Goal: Task Accomplishment & Management: Use online tool/utility

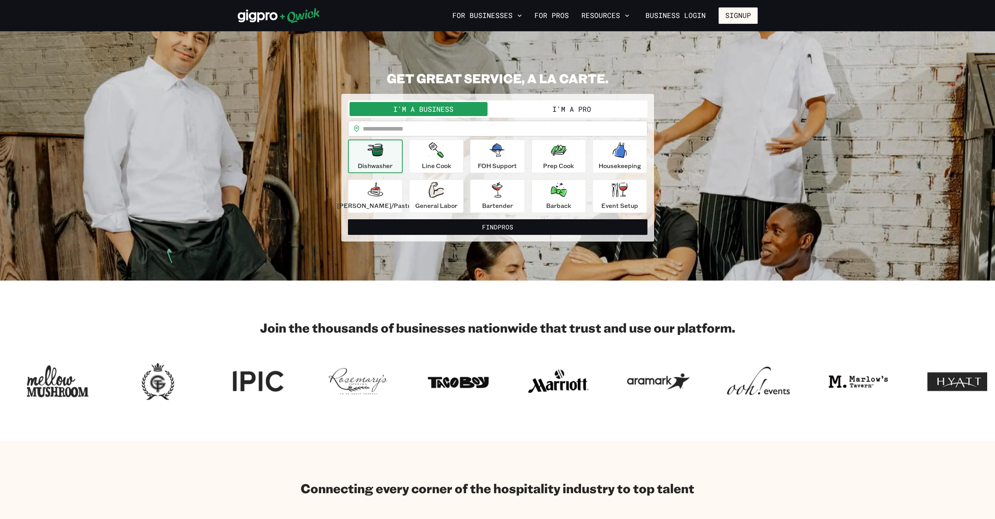
click at [532, 113] on button "I'm a Pro" at bounding box center [572, 109] width 148 height 14
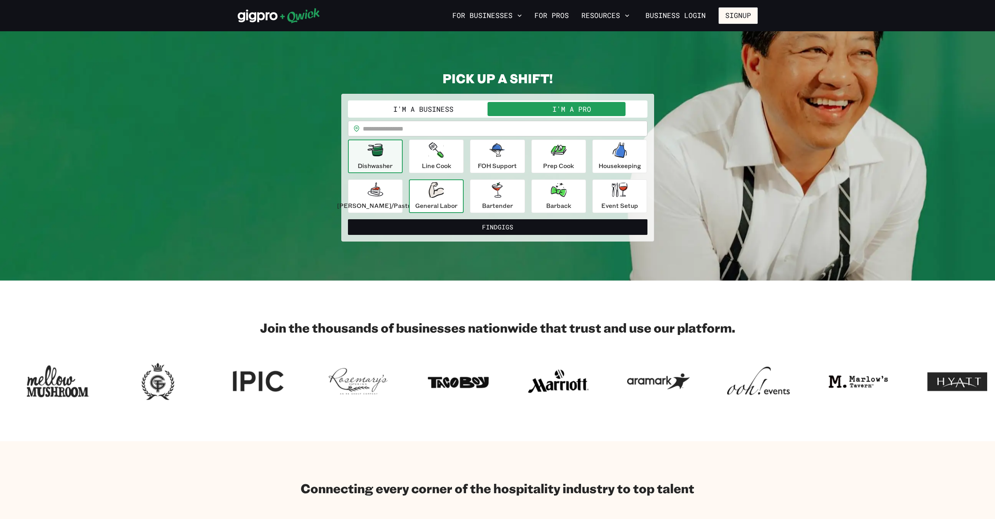
click at [434, 194] on icon "button" at bounding box center [436, 190] width 15 height 16
click at [601, 190] on div "Event Setup" at bounding box center [619, 196] width 37 height 28
click at [444, 188] on icon "button" at bounding box center [436, 190] width 15 height 16
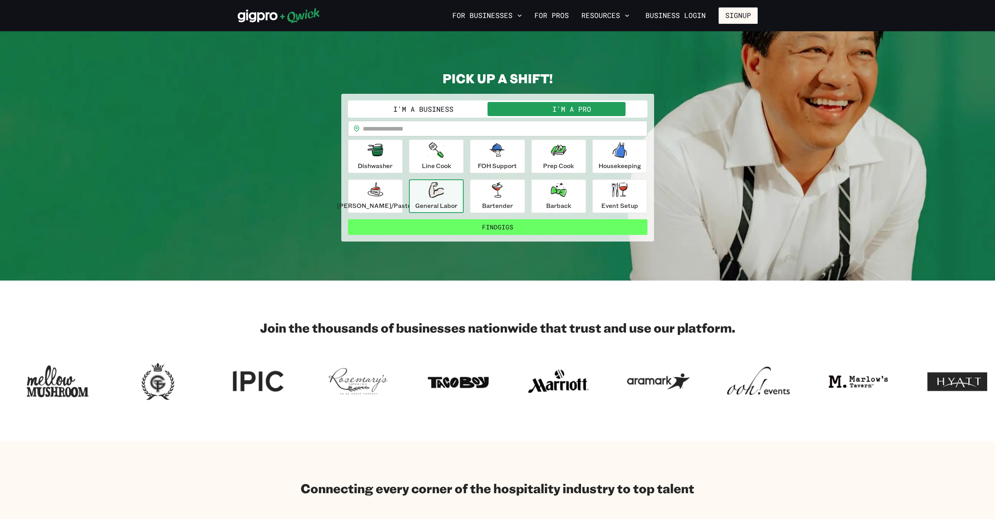
click at [493, 223] on button "Find Gigs" at bounding box center [498, 227] width 300 height 16
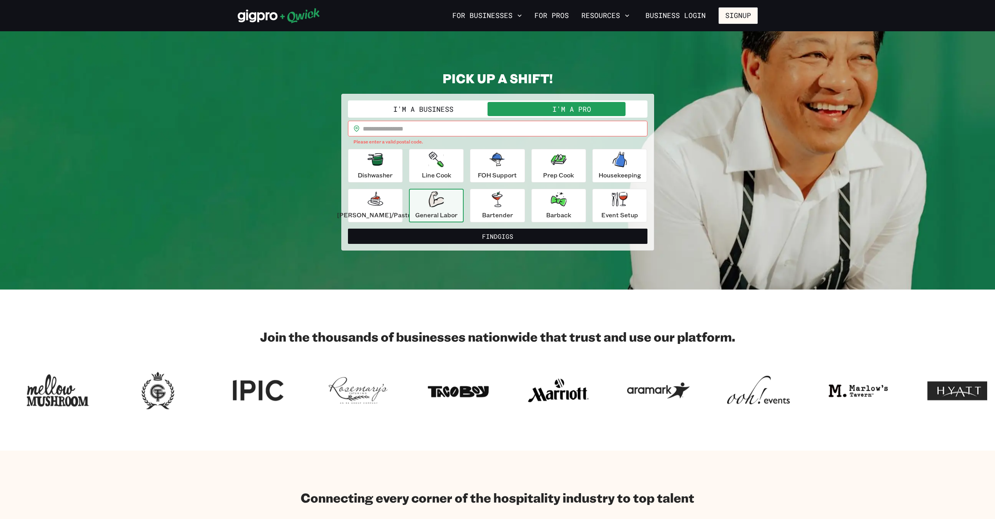
click at [432, 129] on input "text" at bounding box center [505, 129] width 285 height 16
type input "*****"
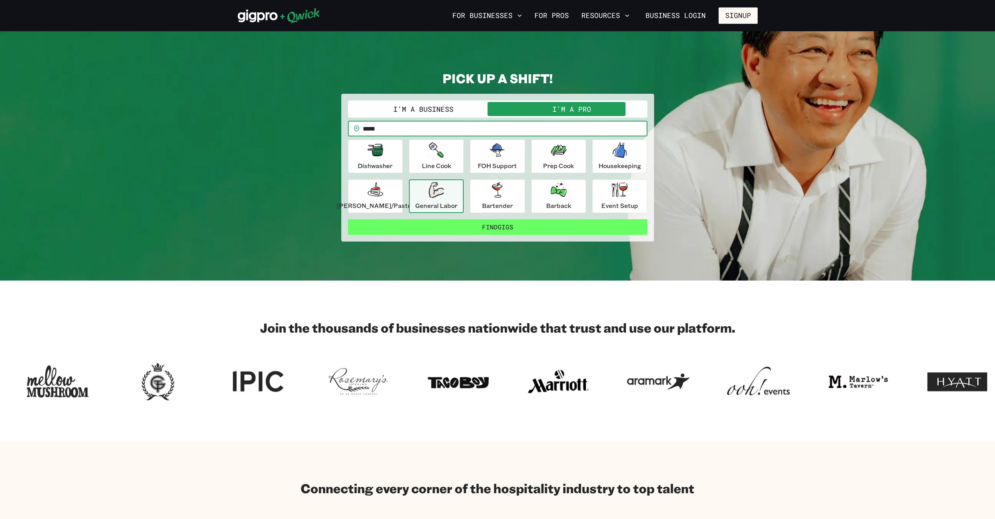
click at [455, 225] on button "Find Gigs" at bounding box center [498, 227] width 300 height 16
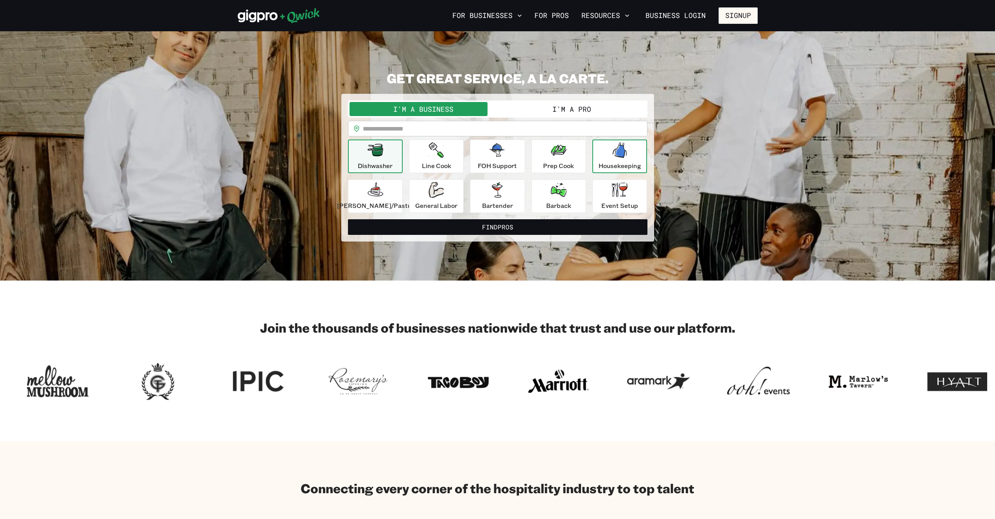
click at [613, 156] on icon "button" at bounding box center [620, 150] width 14 height 16
click at [461, 129] on input "text" at bounding box center [505, 129] width 285 height 16
type input "*****"
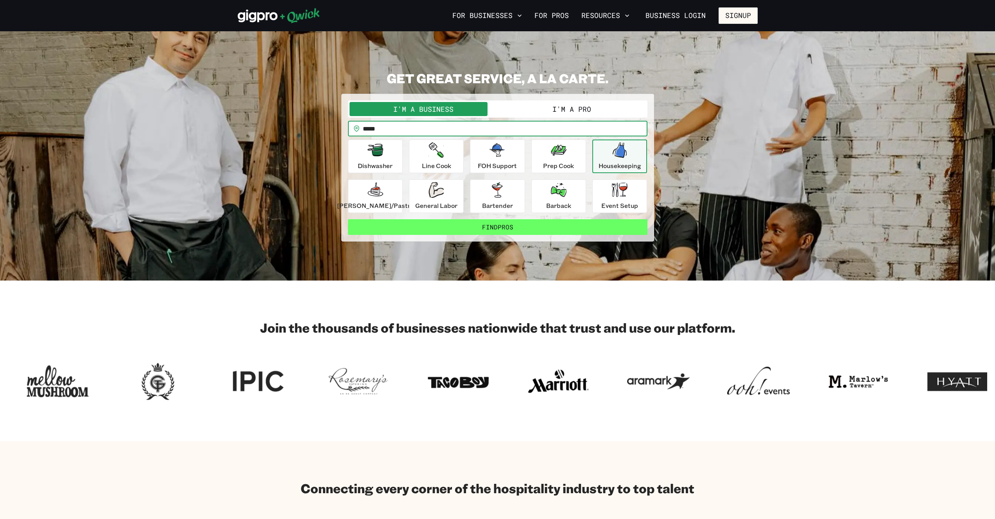
click at [470, 226] on button "Find Pros" at bounding box center [498, 227] width 300 height 16
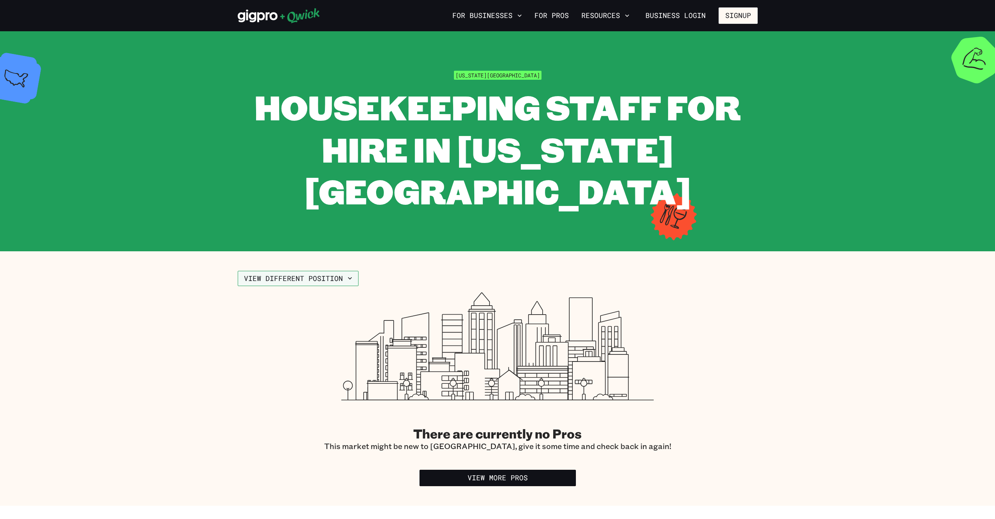
click at [263, 271] on button "View different position" at bounding box center [298, 279] width 121 height 16
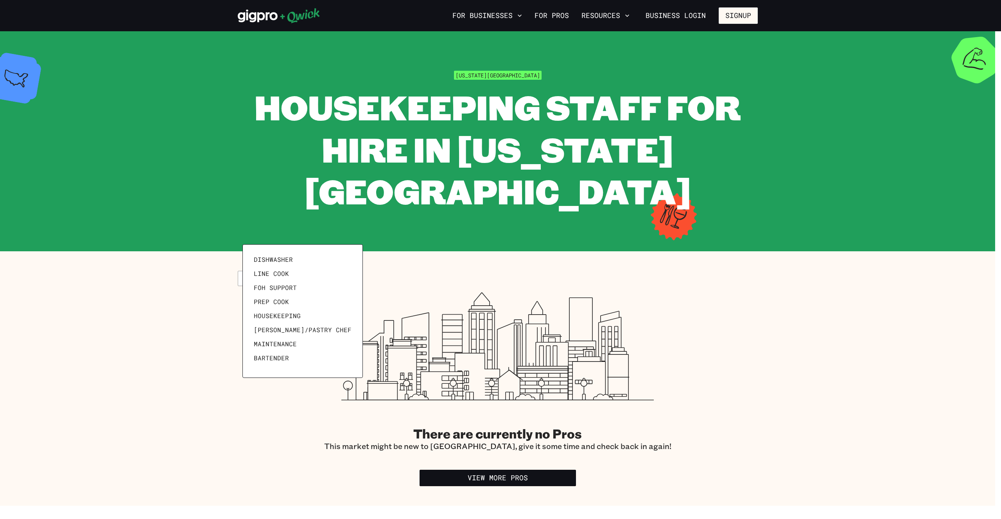
click at [263, 231] on div at bounding box center [500, 259] width 1001 height 519
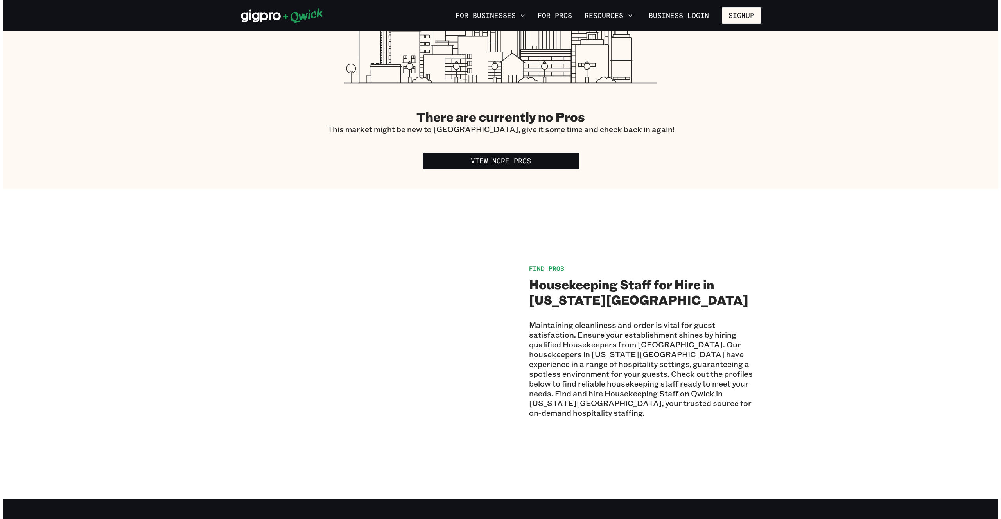
scroll to position [78, 0]
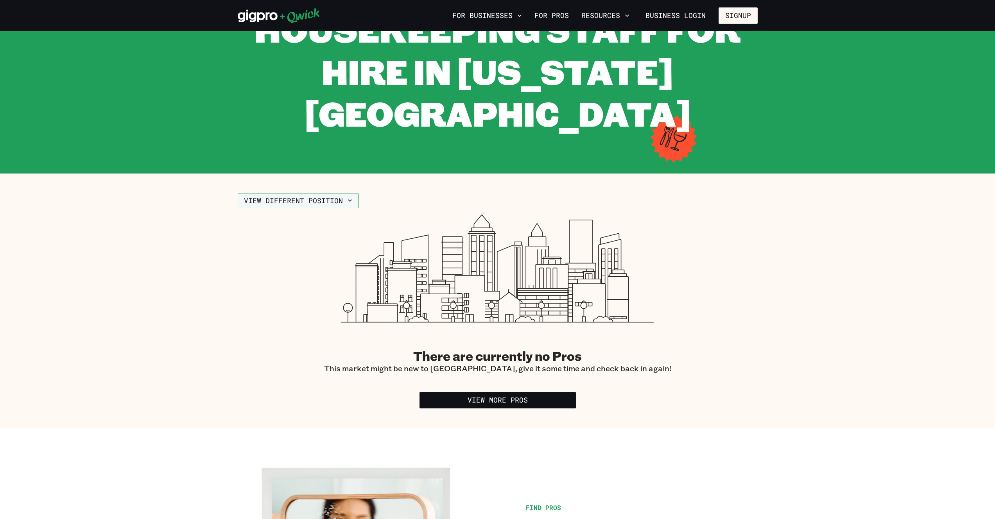
click at [321, 193] on button "View different position" at bounding box center [298, 201] width 121 height 16
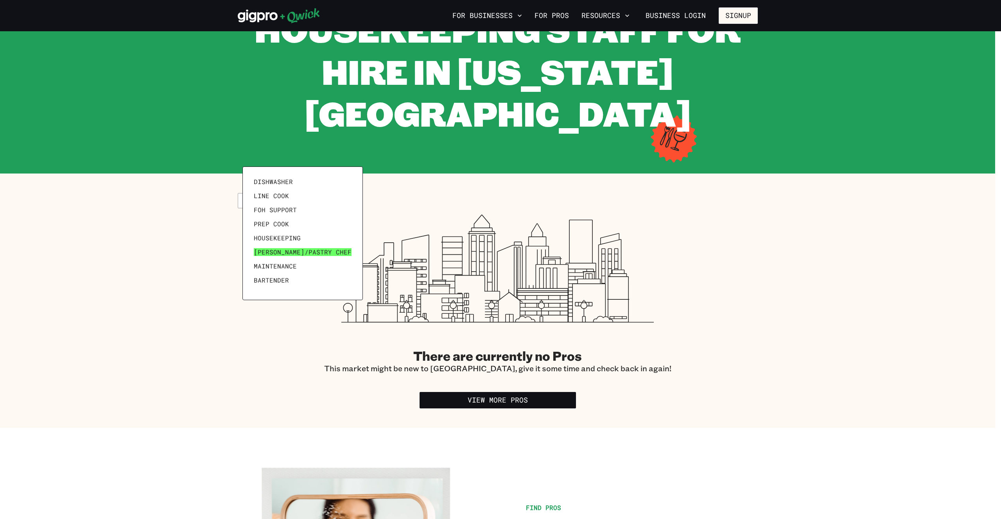
scroll to position [38, 0]
click at [276, 271] on span "Event Setup" at bounding box center [275, 271] width 43 height 8
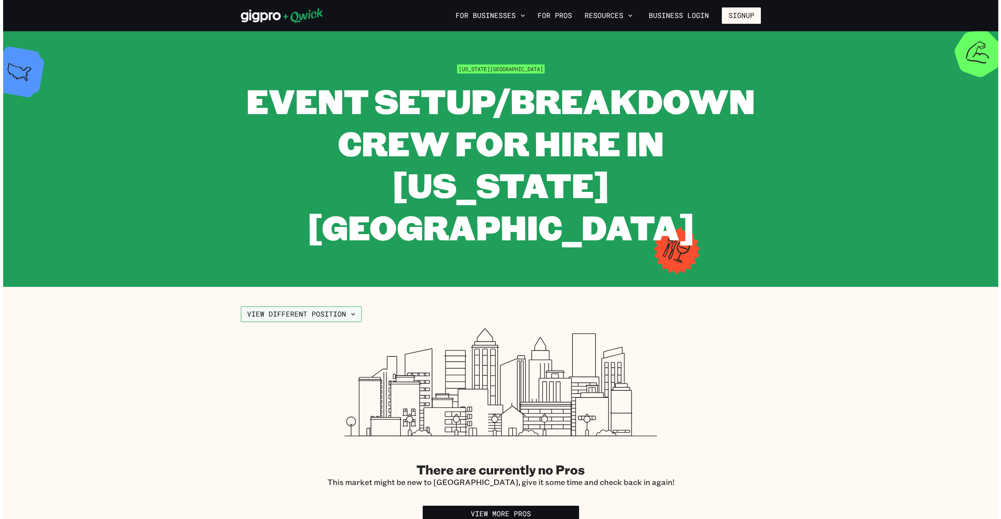
scroll to position [13, 0]
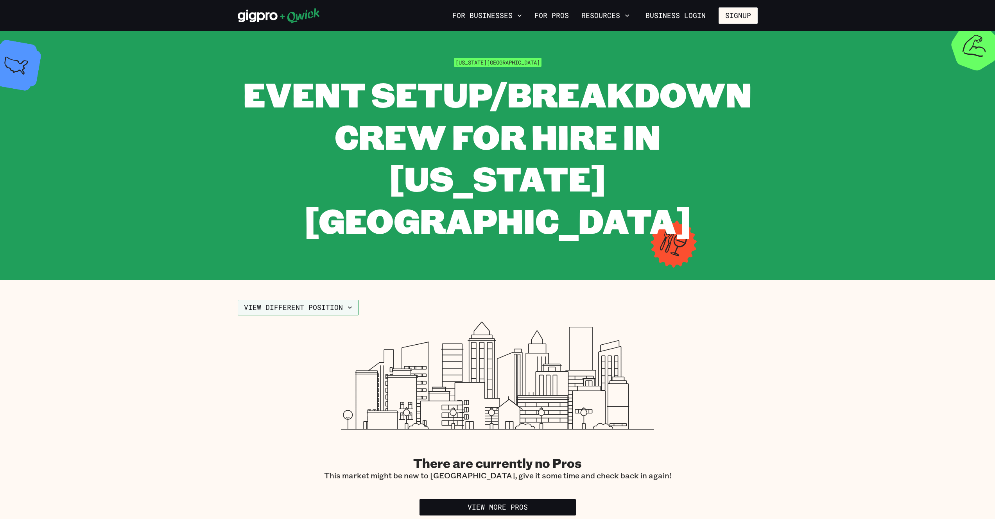
click at [276, 300] on button "View different position" at bounding box center [298, 308] width 121 height 16
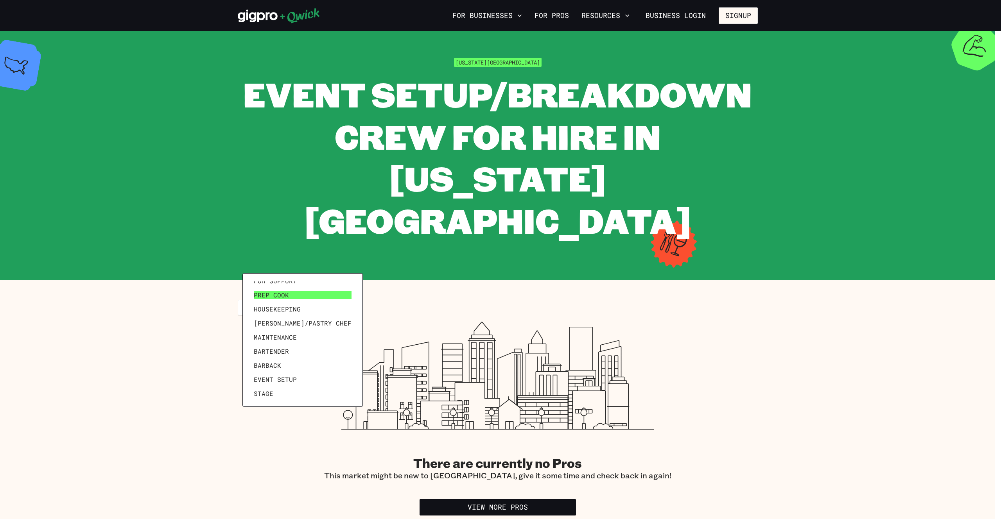
scroll to position [38, 0]
click at [273, 385] on link "Stage" at bounding box center [303, 392] width 104 height 14
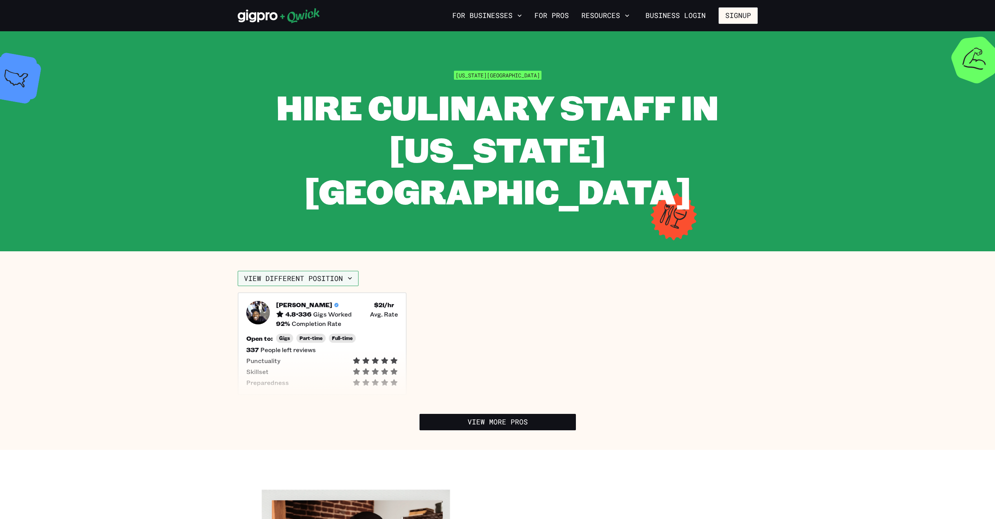
click at [324, 271] on button "View different position" at bounding box center [298, 279] width 121 height 16
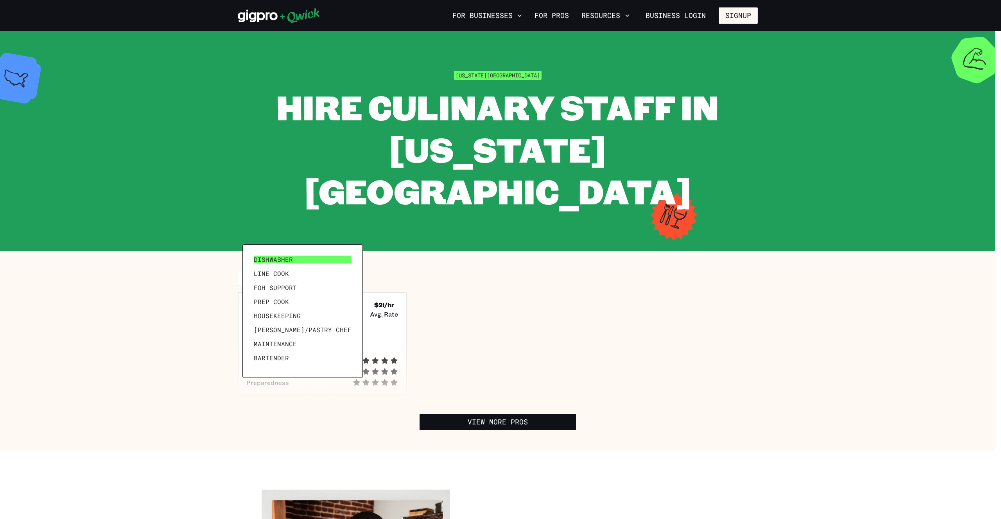
click at [274, 265] on link "Dishwasher" at bounding box center [303, 260] width 104 height 14
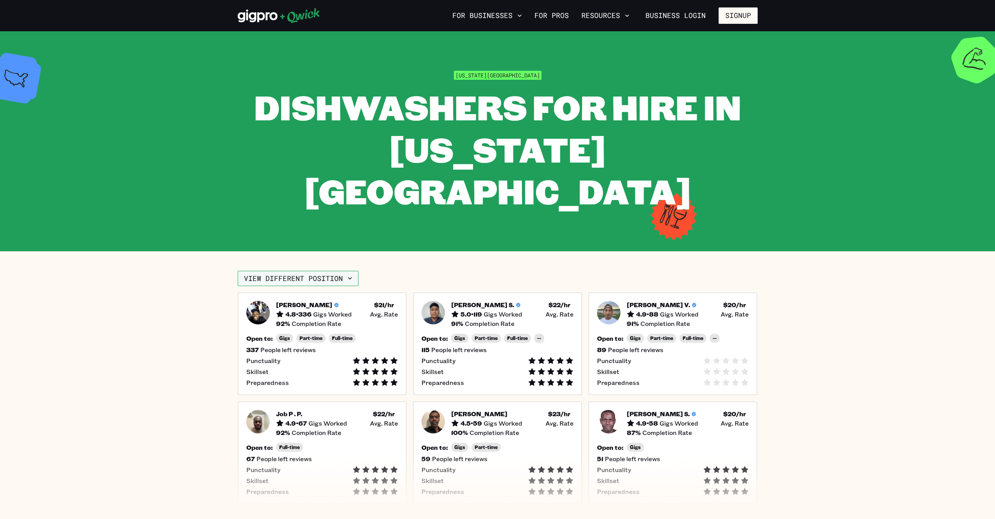
click at [308, 271] on button "View different position" at bounding box center [298, 279] width 121 height 16
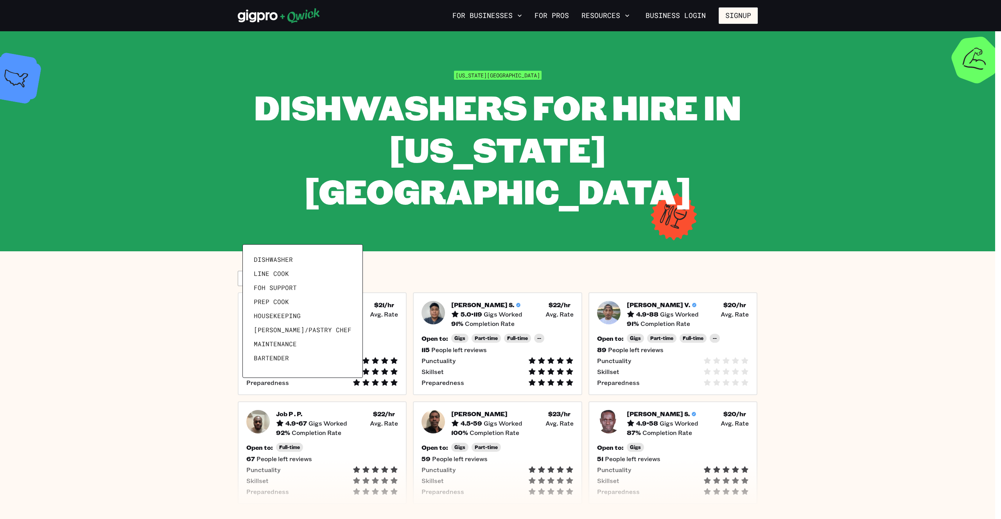
click at [512, 13] on div at bounding box center [500, 259] width 1001 height 519
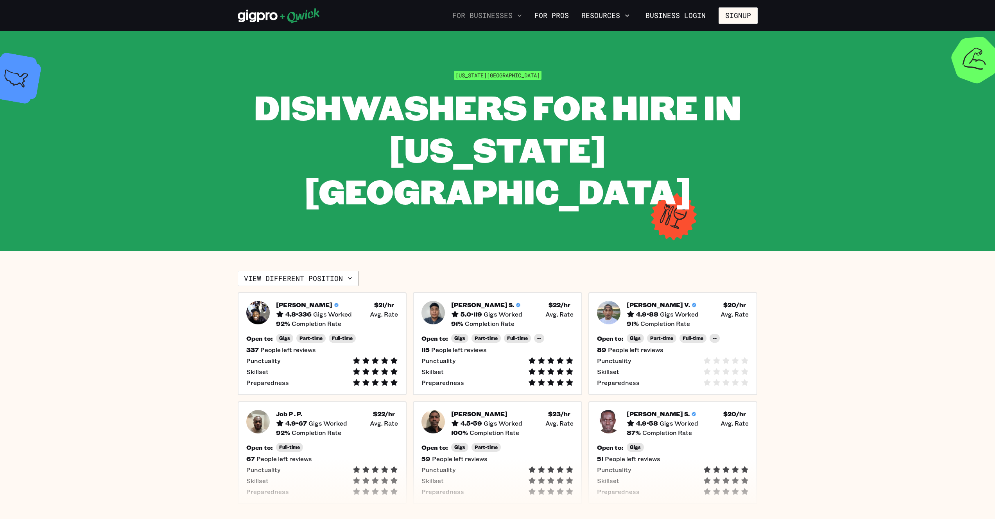
click at [498, 18] on button "For Businesses" at bounding box center [487, 15] width 76 height 13
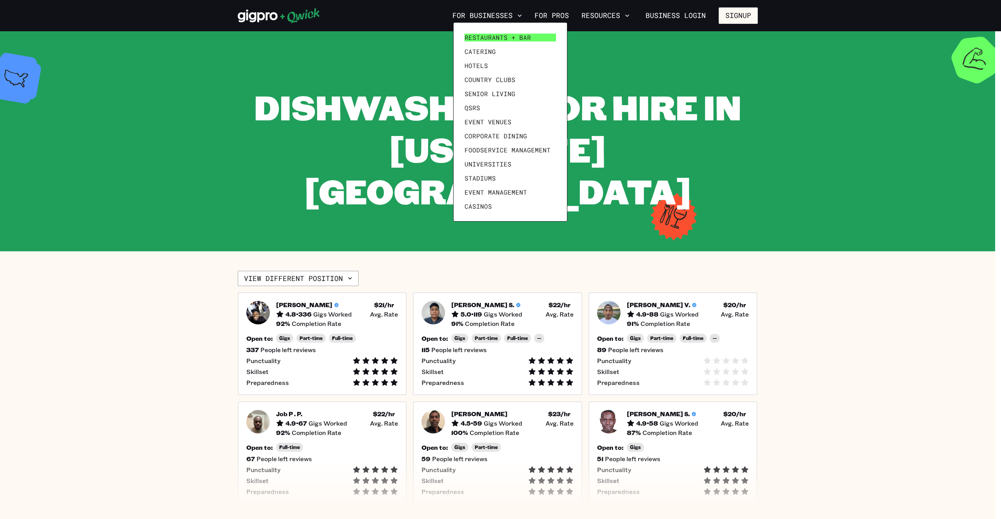
click at [521, 37] on span "Restaurants + Bar" at bounding box center [498, 38] width 66 height 8
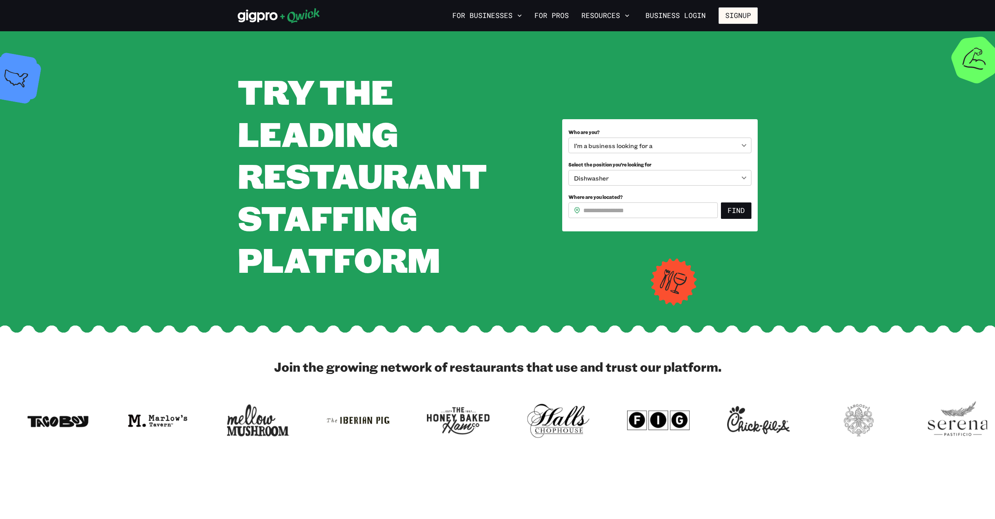
click at [632, 153] on body "**********" at bounding box center [497, 259] width 995 height 519
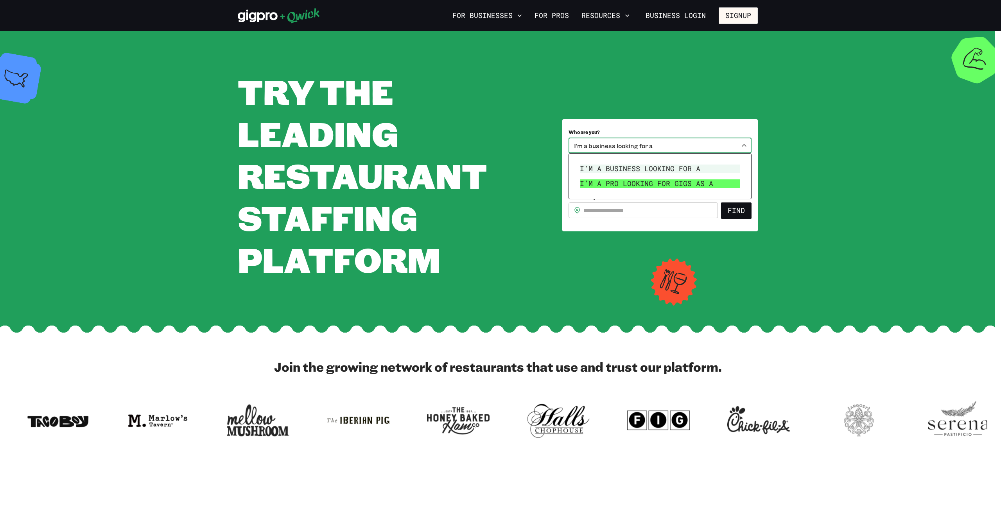
click at [634, 188] on li "I’m a pro looking for Gigs as a" at bounding box center [660, 183] width 167 height 15
type input "***"
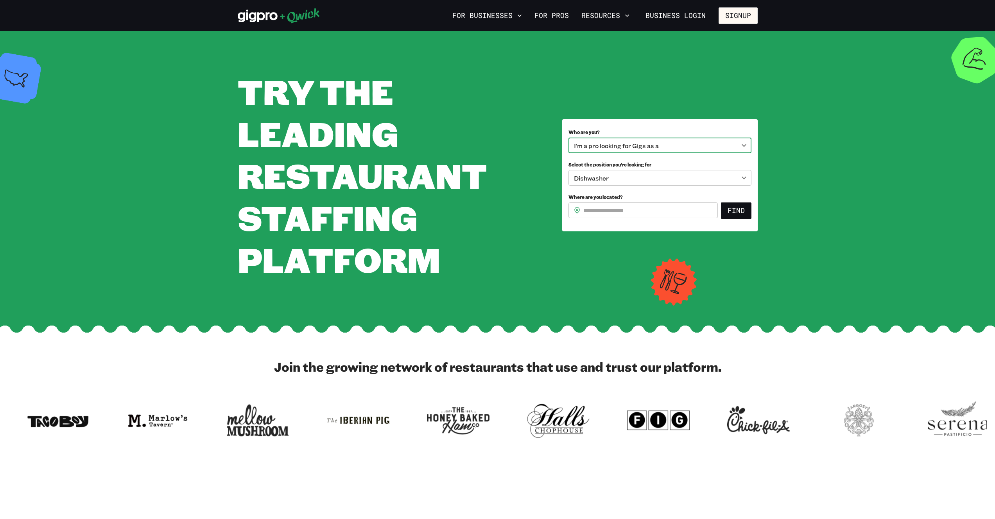
click at [640, 210] on input "Where are you located?" at bounding box center [650, 211] width 135 height 16
type input "*****"
click at [722, 207] on button "Find" at bounding box center [736, 211] width 30 height 16
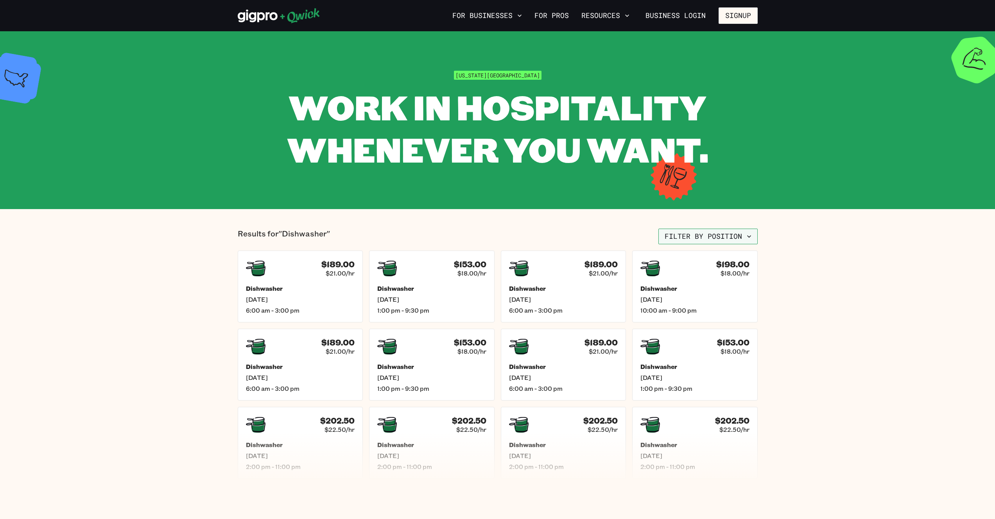
click at [705, 233] on button "Filter by position" at bounding box center [707, 237] width 99 height 16
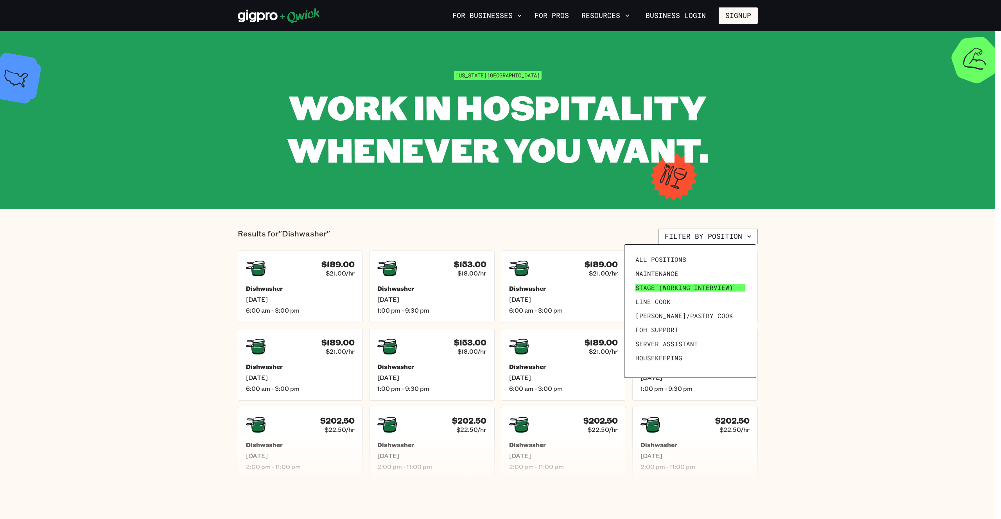
click at [721, 286] on span "Stage (working interview)" at bounding box center [684, 288] width 98 height 8
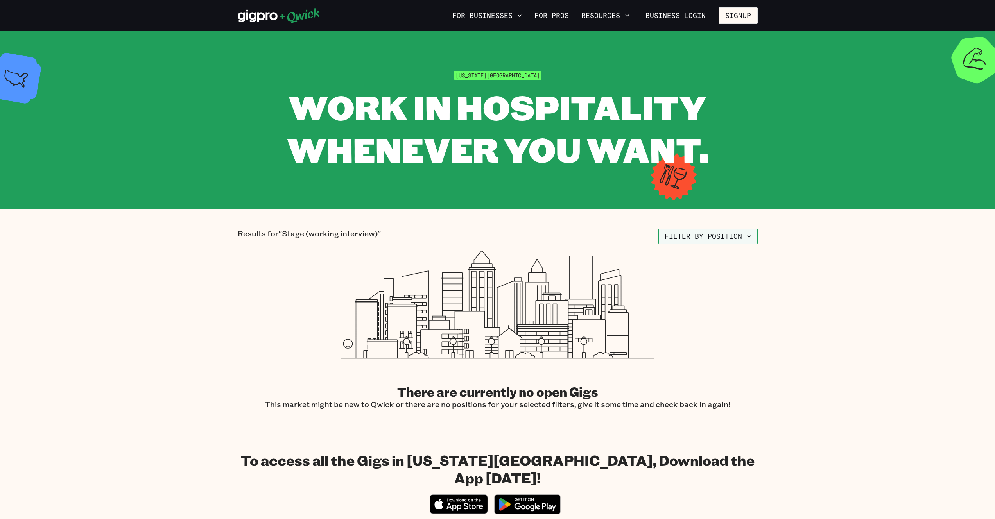
click at [711, 237] on button "Filter by position" at bounding box center [707, 237] width 99 height 16
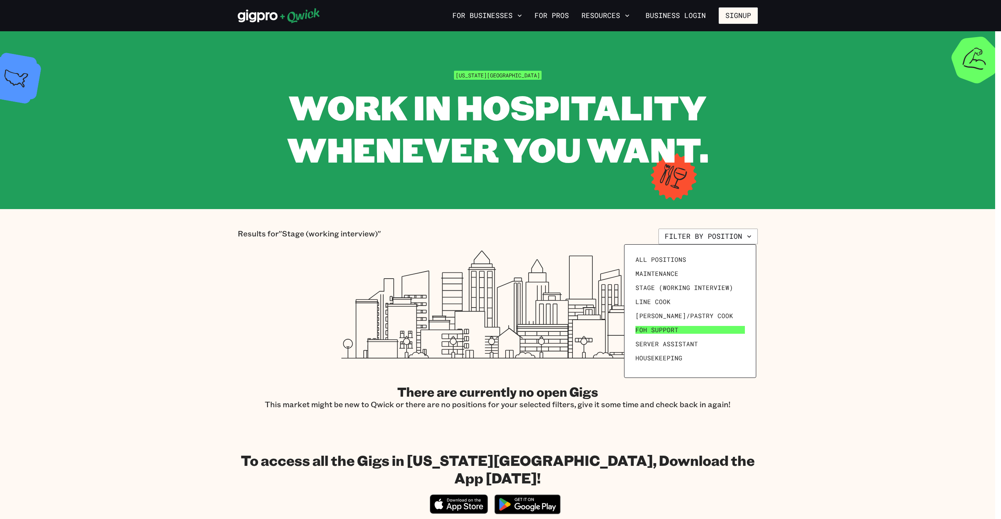
click at [690, 326] on link "FOH Support" at bounding box center [690, 330] width 116 height 14
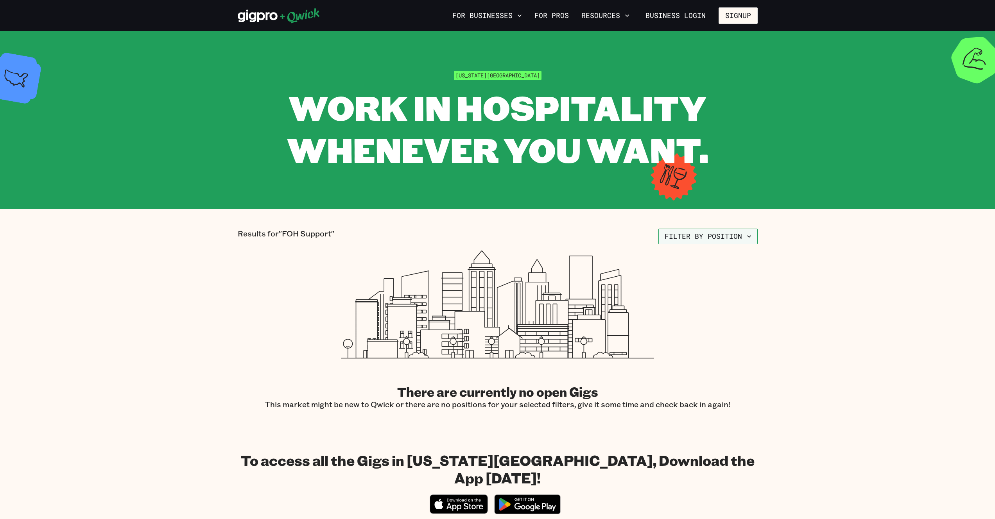
click at [707, 237] on button "Filter by position" at bounding box center [707, 237] width 99 height 16
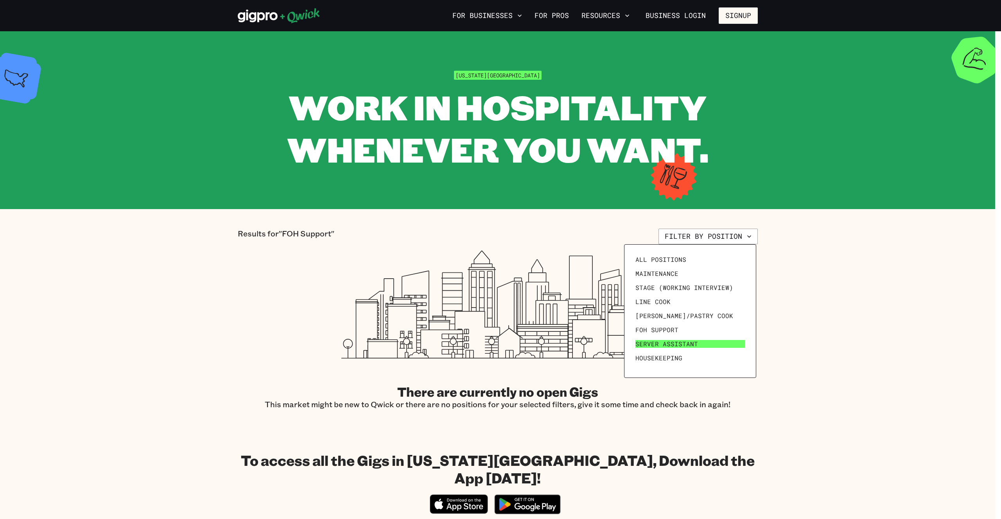
click at [687, 343] on span "Server Assistant" at bounding box center [666, 344] width 63 height 8
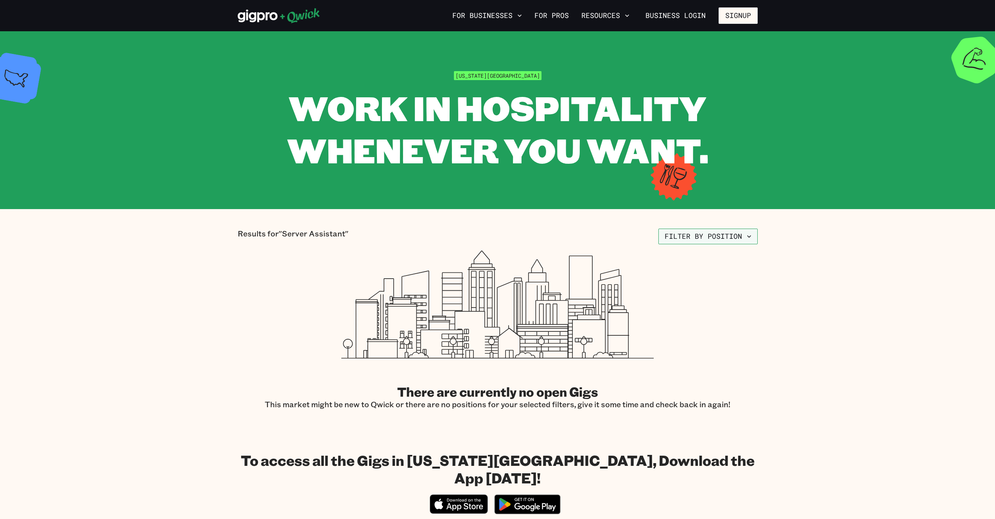
click at [694, 240] on button "Filter by position" at bounding box center [707, 237] width 99 height 16
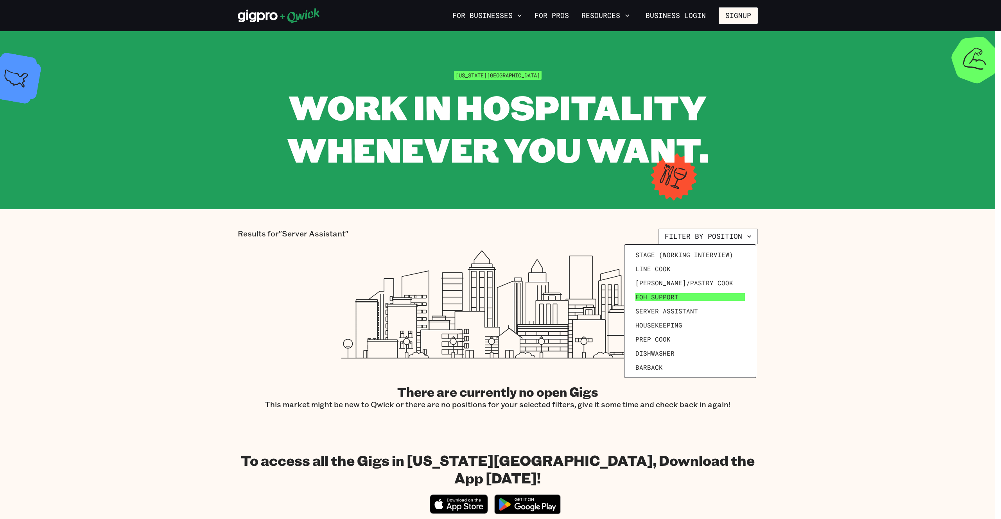
scroll to position [41, 0]
click at [677, 323] on link "Housekeeping" at bounding box center [690, 317] width 116 height 14
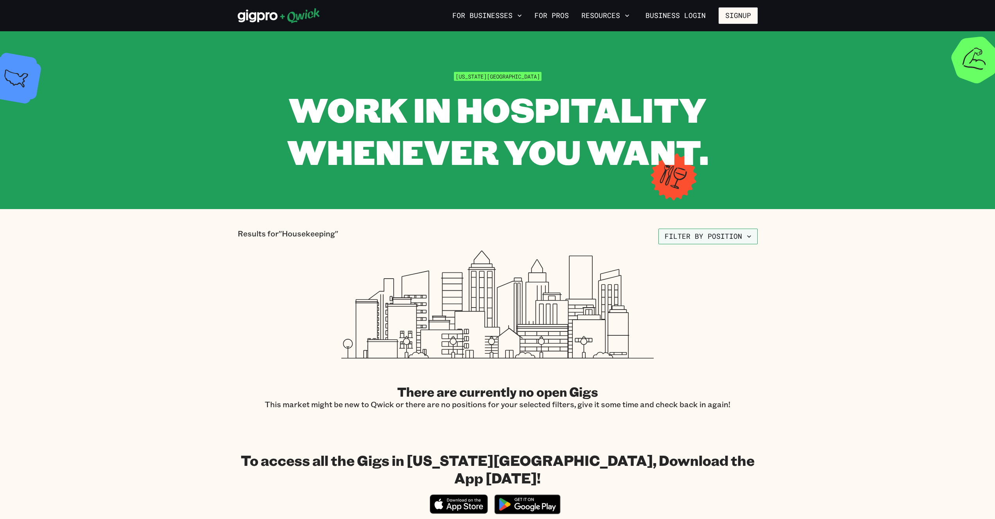
click at [676, 240] on button "Filter by position" at bounding box center [707, 237] width 99 height 16
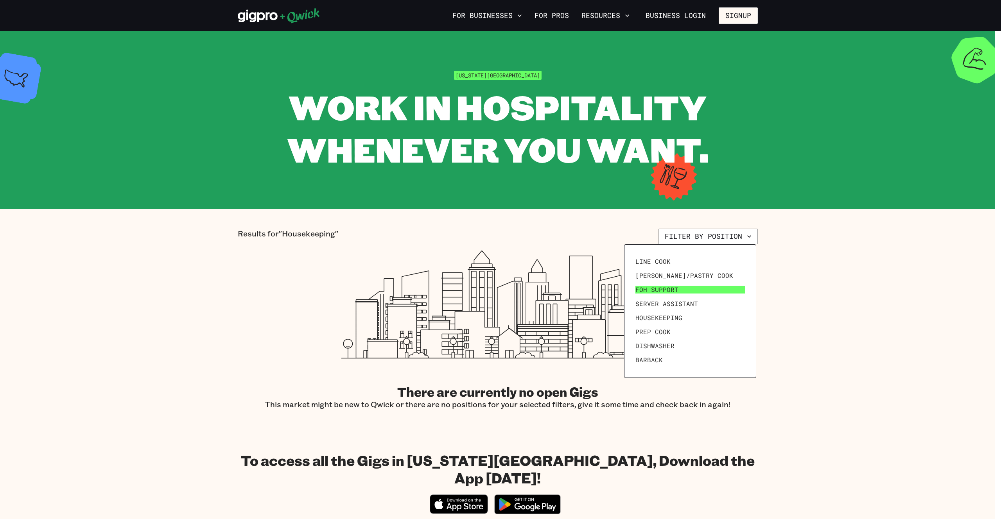
scroll to position [48, 0]
click at [678, 350] on link "Barback" at bounding box center [690, 353] width 116 height 14
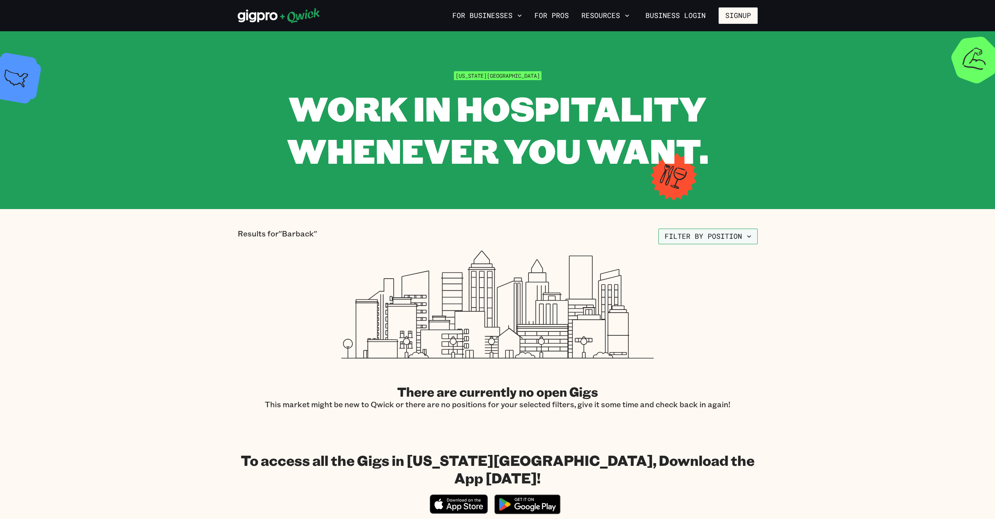
click at [693, 241] on button "Filter by position" at bounding box center [707, 237] width 99 height 16
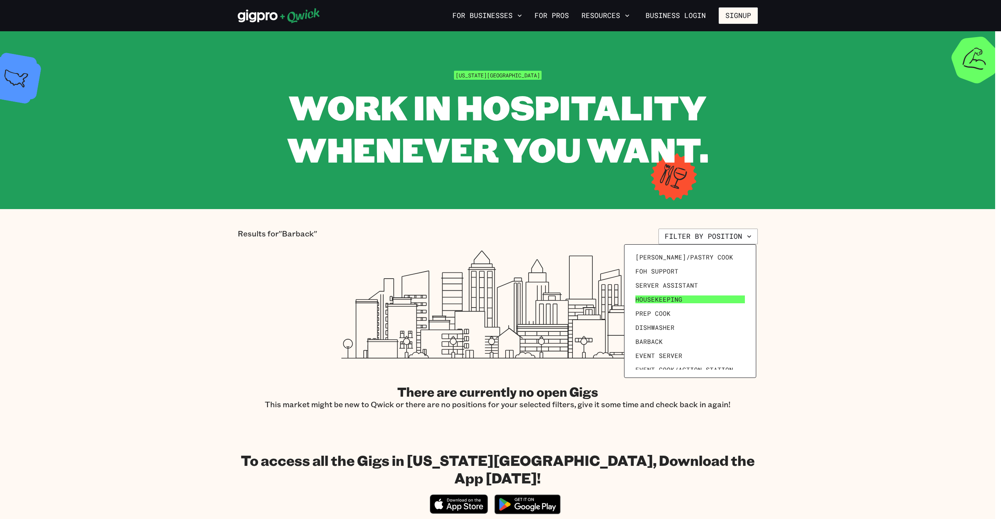
scroll to position [70, 0]
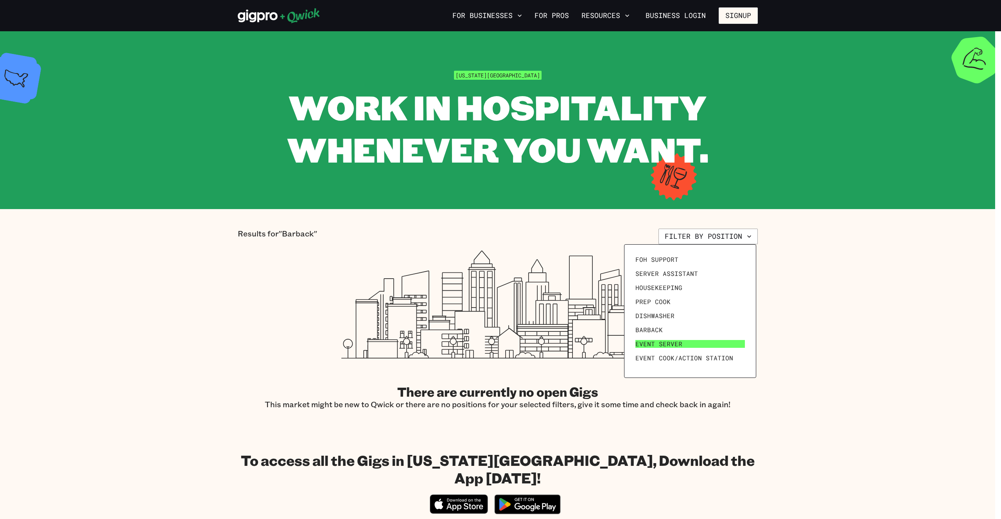
click at [678, 340] on span "Event Server" at bounding box center [658, 344] width 47 height 8
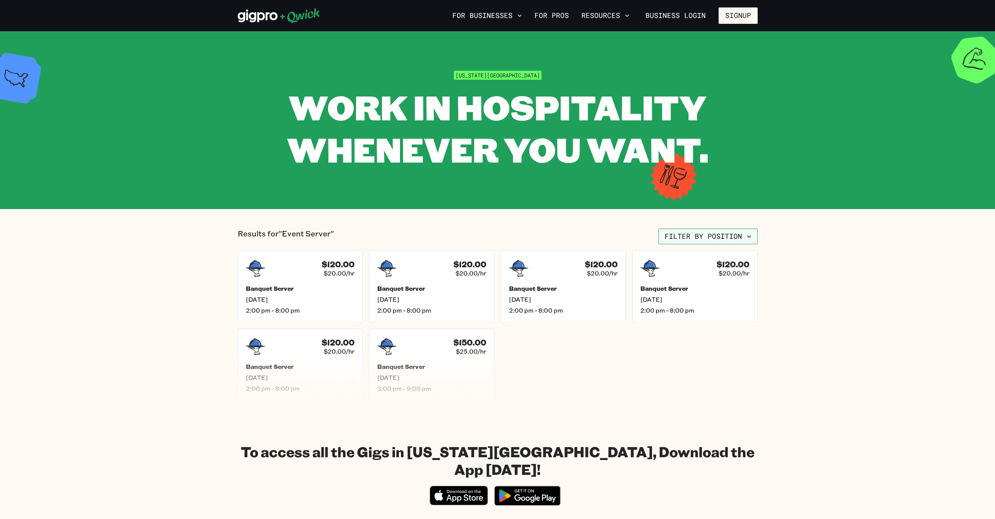
click at [713, 230] on button "Filter by position" at bounding box center [707, 237] width 99 height 16
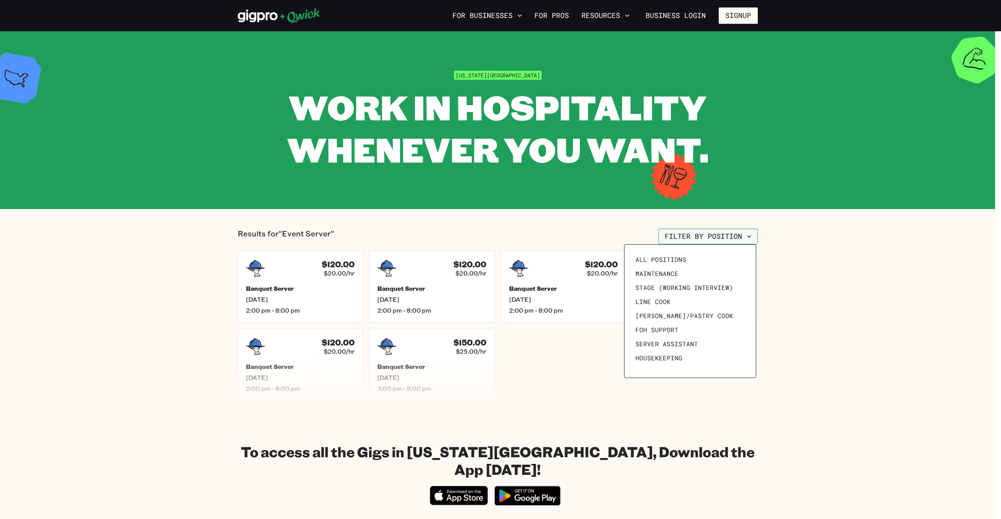
click at [713, 230] on div at bounding box center [500, 259] width 1001 height 519
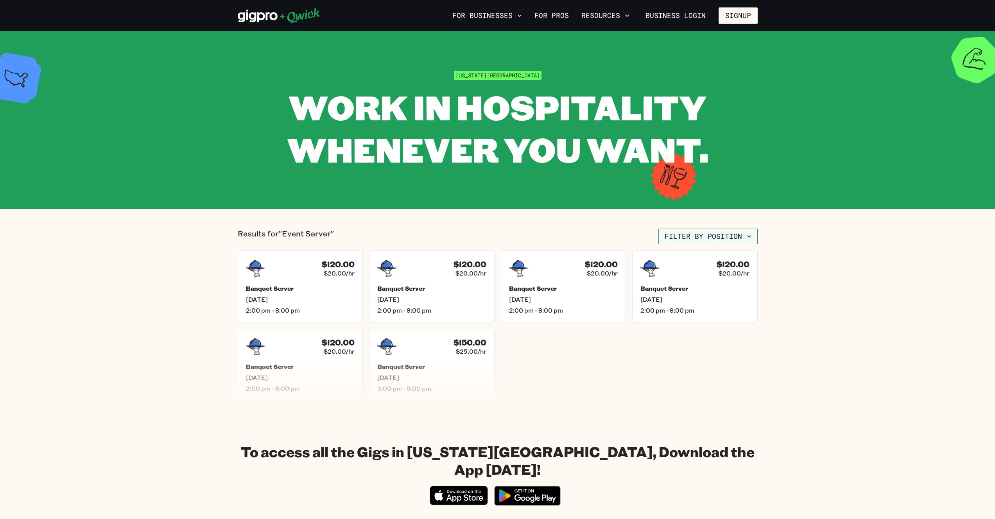
click at [713, 230] on button "Filter by position" at bounding box center [707, 237] width 99 height 16
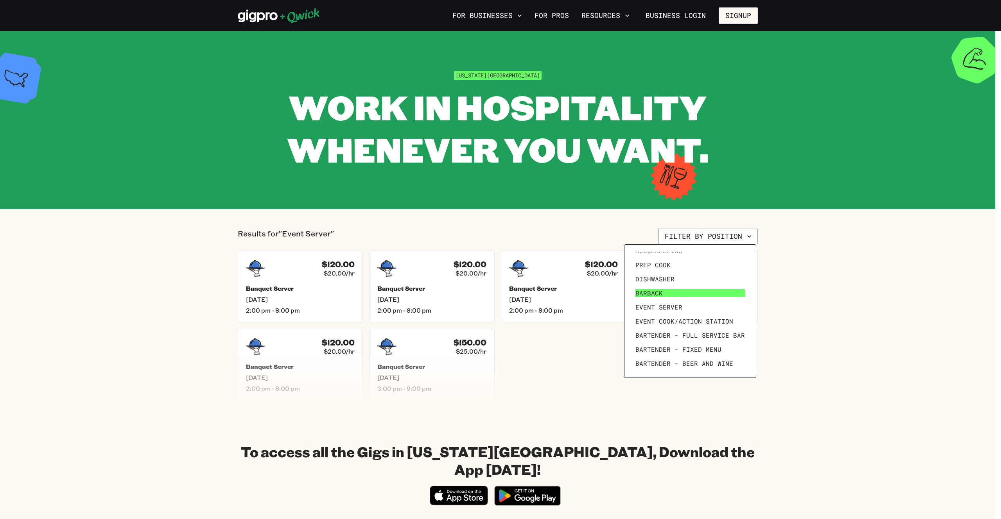
scroll to position [108, 0]
click at [701, 338] on span "Bartender - Full Service Bar" at bounding box center [689, 335] width 109 height 8
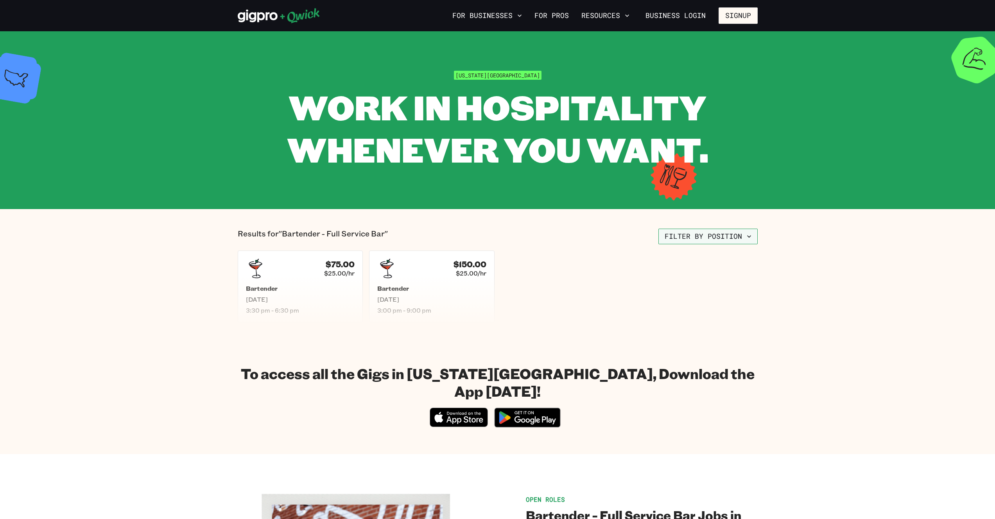
click at [702, 238] on button "Filter by position" at bounding box center [707, 237] width 99 height 16
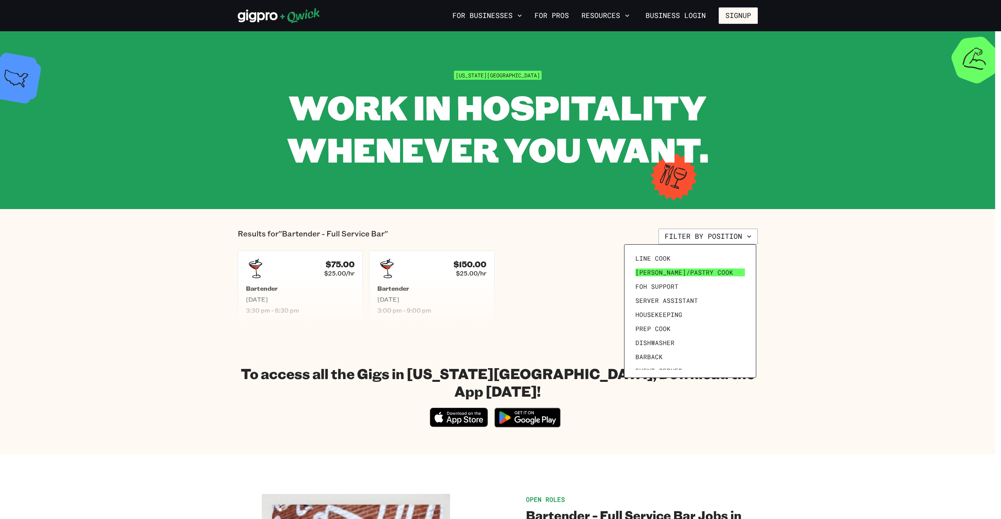
scroll to position [108, 0]
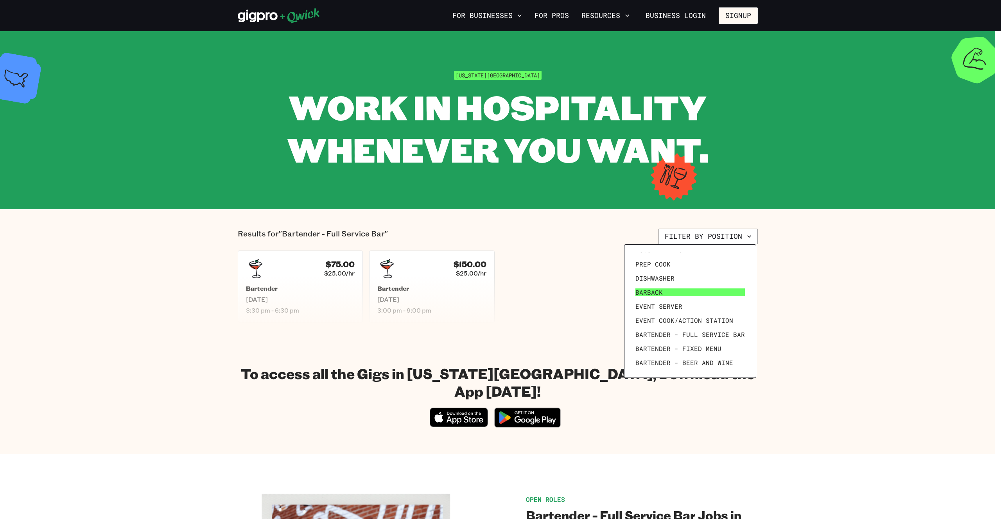
click at [698, 297] on link "Barback" at bounding box center [690, 292] width 116 height 14
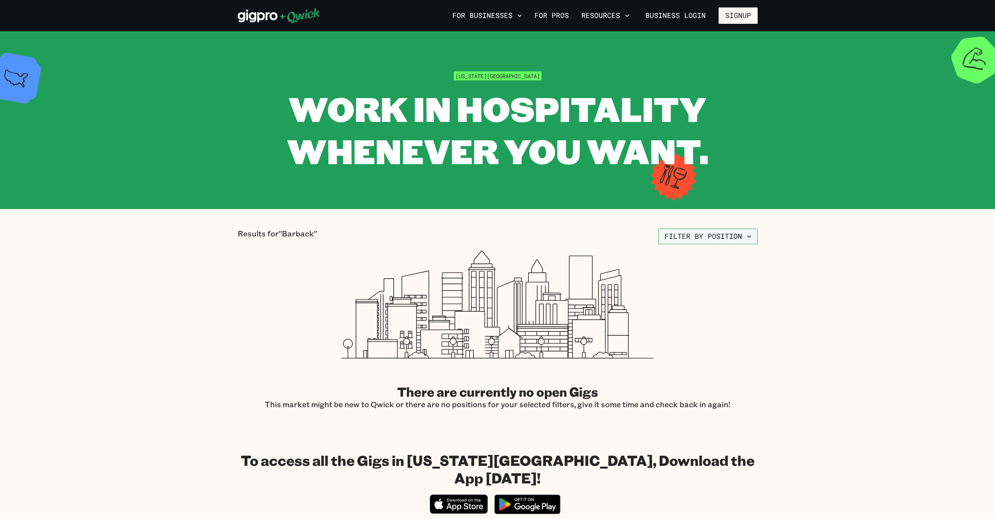
click at [691, 234] on button "Filter by position" at bounding box center [707, 237] width 99 height 16
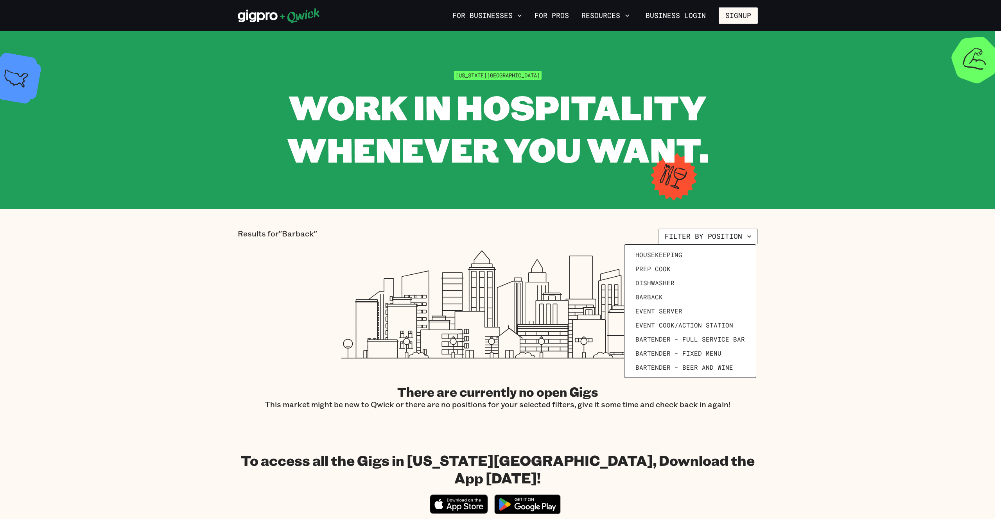
scroll to position [108, 0]
click at [693, 359] on span "Bartender - Beer and Wine" at bounding box center [684, 363] width 98 height 8
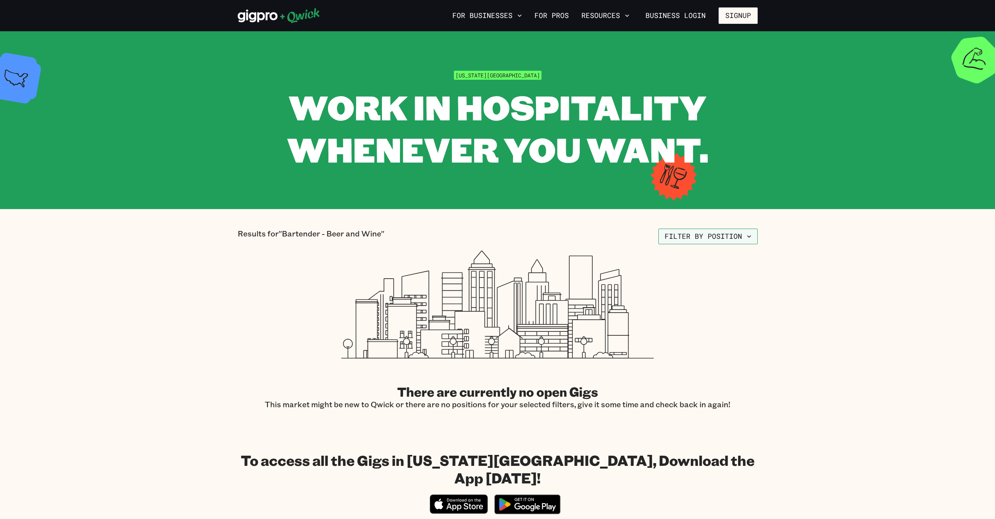
click at [678, 241] on button "Filter by position" at bounding box center [707, 237] width 99 height 16
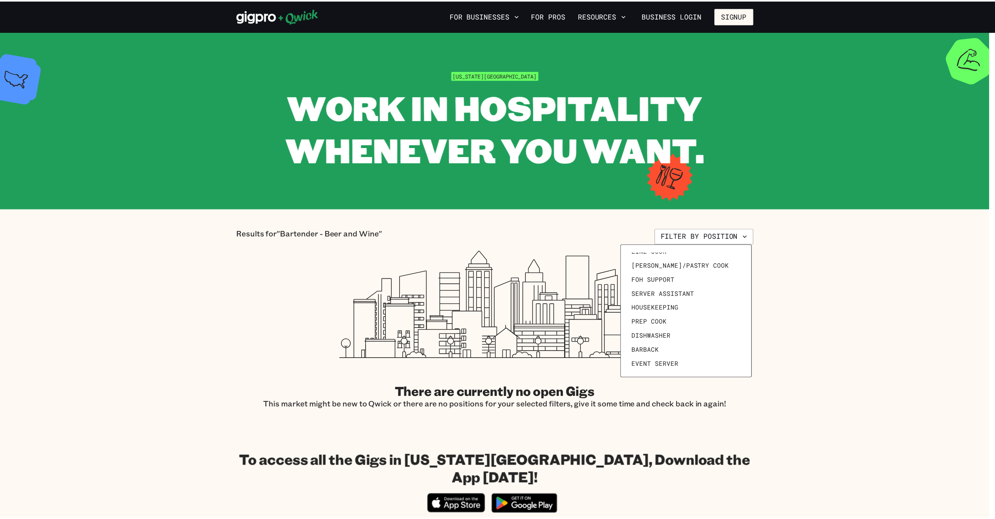
scroll to position [108, 0]
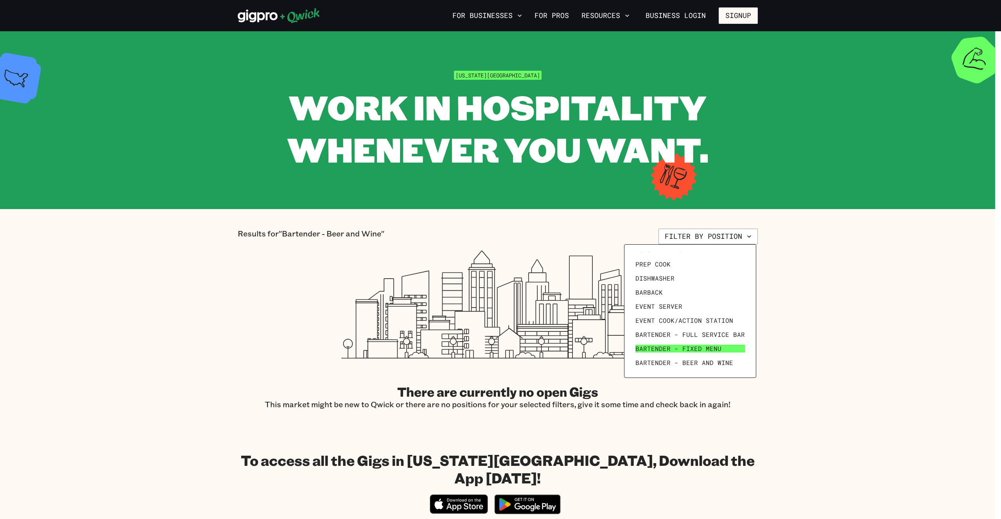
click at [677, 345] on span "Bartender - Fixed Menu" at bounding box center [678, 349] width 86 height 8
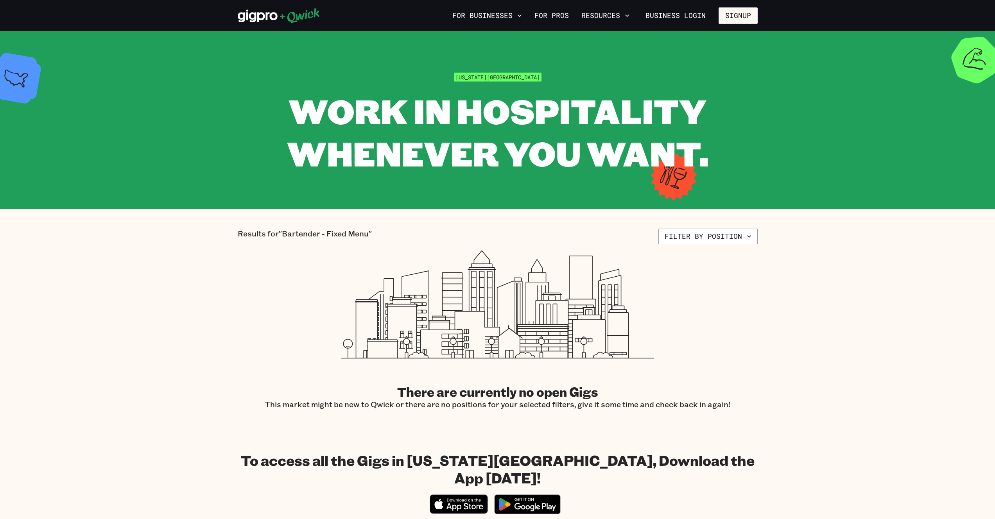
click at [689, 226] on section "Results for "Bartender - Fixed Menu" Filter by position There are currently no …" at bounding box center [497, 319] width 995 height 220
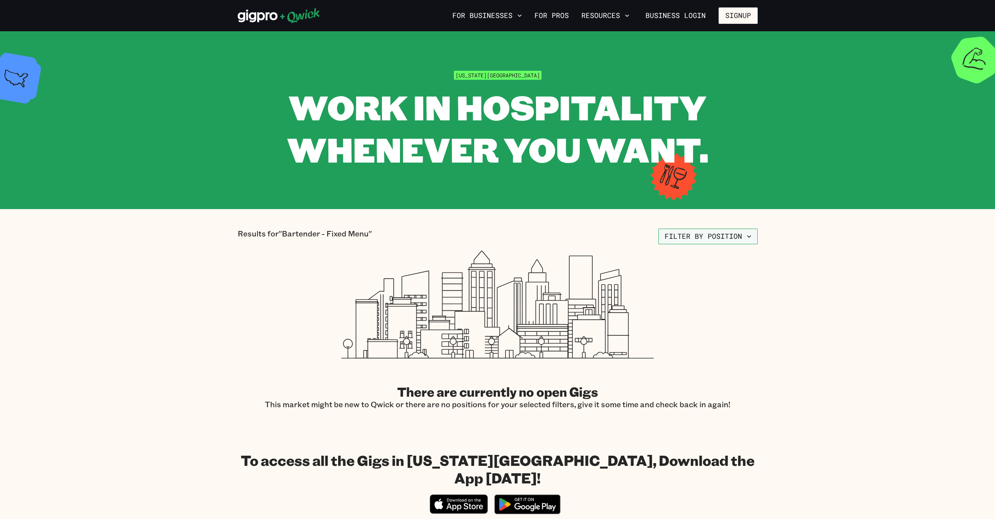
click at [689, 233] on button "Filter by position" at bounding box center [707, 237] width 99 height 16
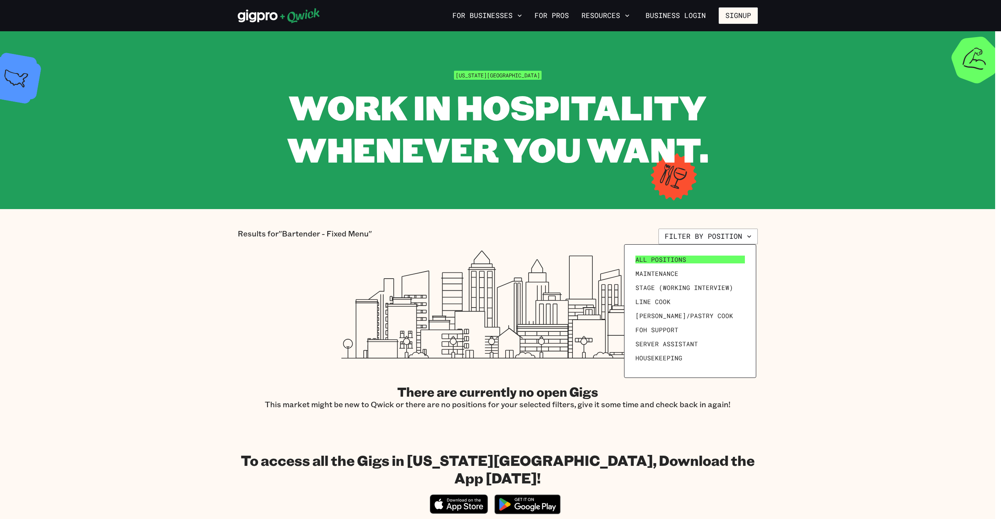
click at [684, 263] on link "All Positions" at bounding box center [690, 260] width 116 height 14
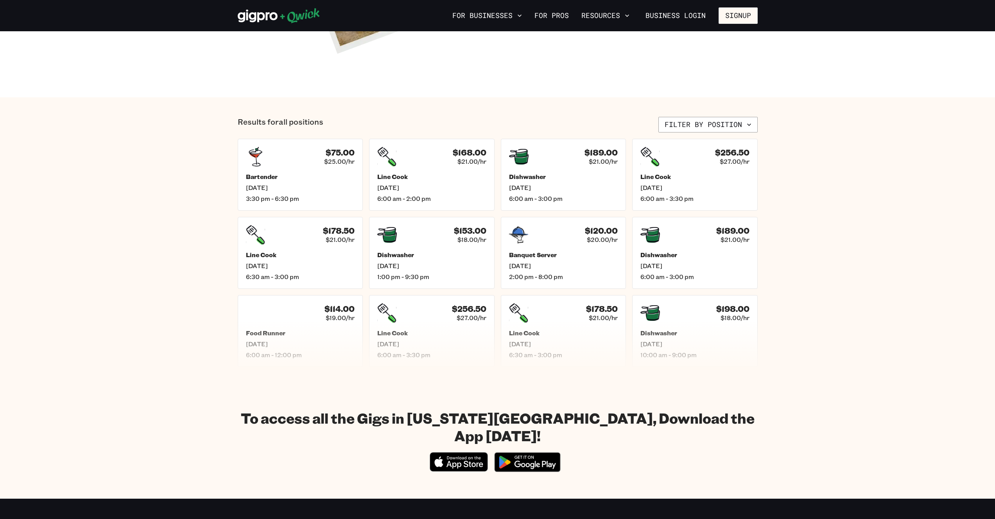
scroll to position [241, 0]
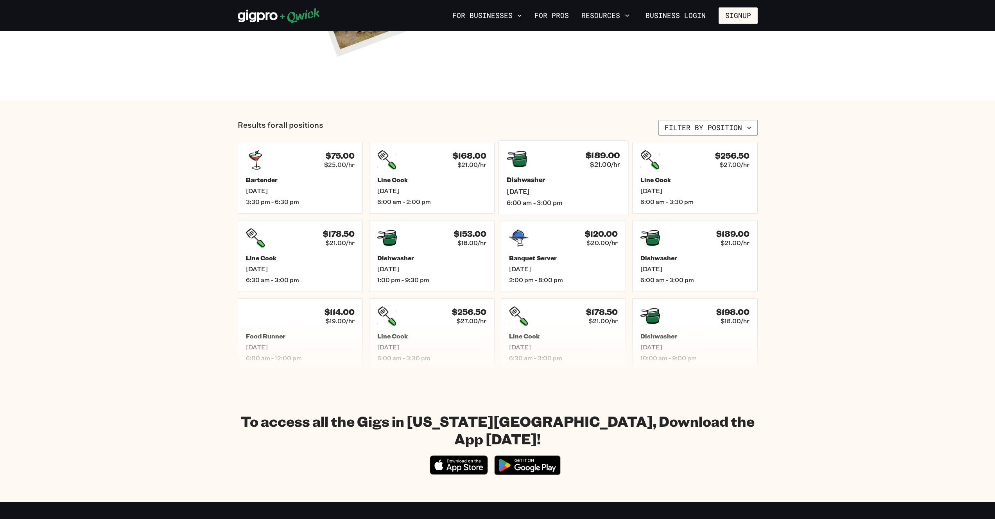
click at [572, 164] on div "$189.00 $21.00/hr" at bounding box center [563, 159] width 113 height 20
